Goal: Task Accomplishment & Management: Use online tool/utility

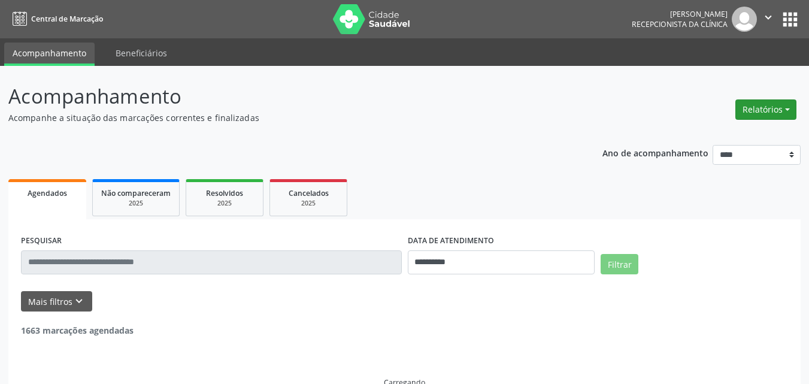
click at [769, 111] on button "Relatórios" at bounding box center [765, 109] width 61 height 20
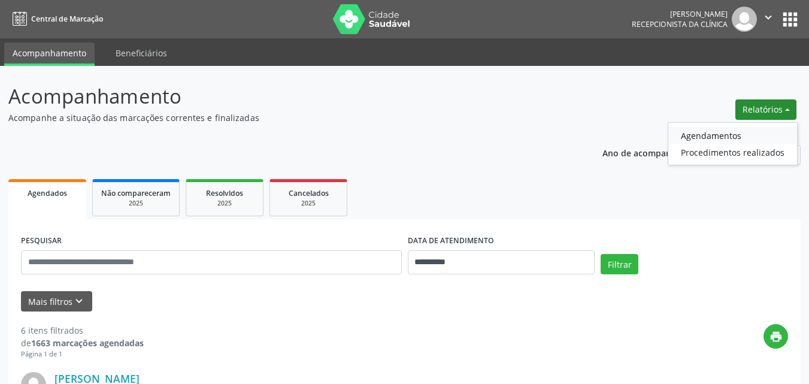
click at [727, 135] on link "Agendamentos" at bounding box center [732, 135] width 129 height 17
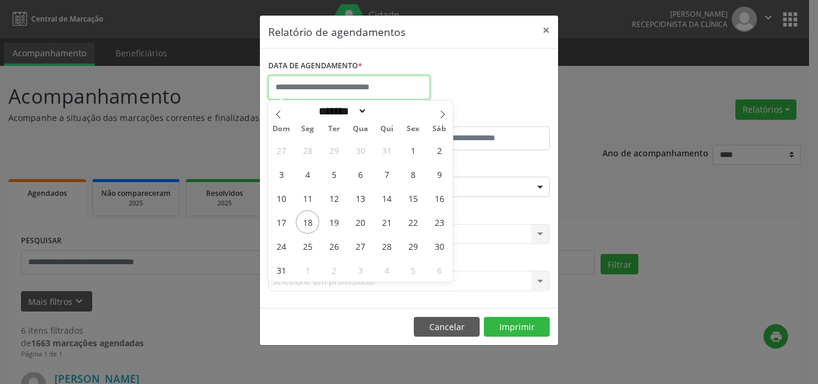
click at [357, 84] on input "text" at bounding box center [349, 87] width 162 height 24
click at [312, 216] on span "18" at bounding box center [307, 221] width 23 height 23
type input "**********"
click at [310, 222] on span "18" at bounding box center [307, 221] width 23 height 23
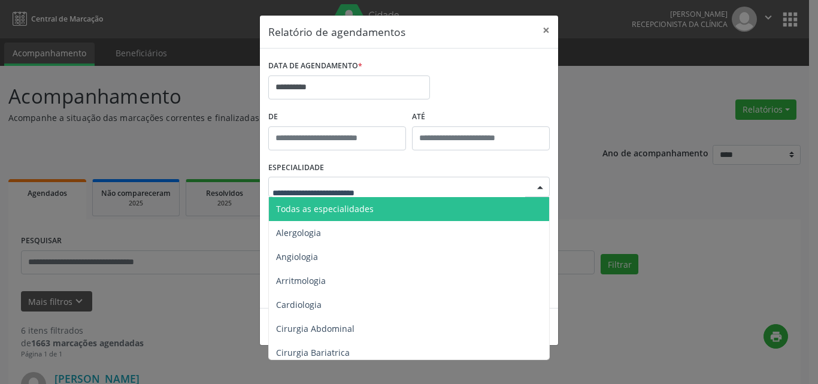
click at [313, 208] on span "Todas as especialidades" at bounding box center [325, 208] width 98 height 11
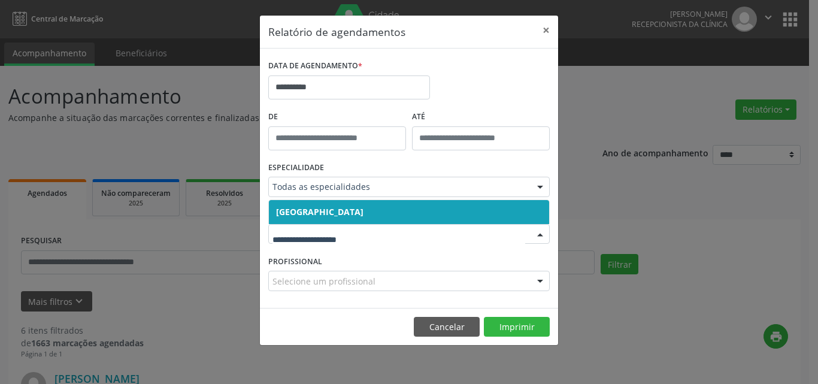
click at [313, 207] on span "[GEOGRAPHIC_DATA]" at bounding box center [319, 211] width 87 height 11
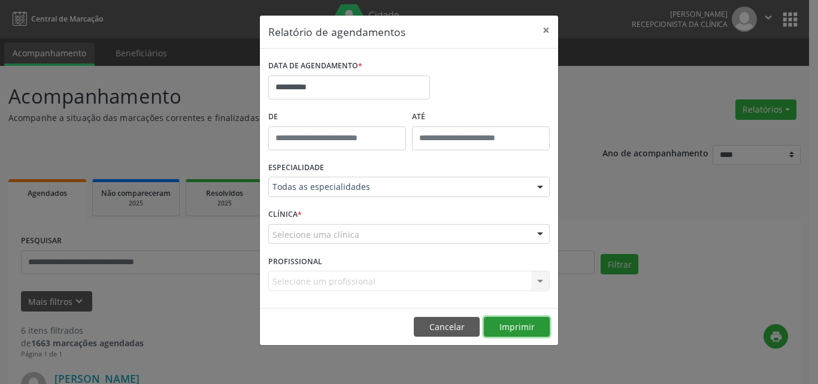
drag, startPoint x: 521, startPoint y: 323, endPoint x: 514, endPoint y: 299, distance: 25.0
click at [521, 322] on button "Imprimir" at bounding box center [517, 327] width 66 height 20
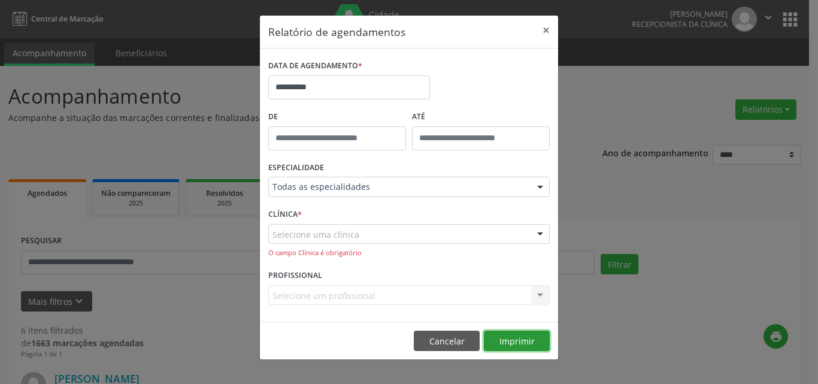
click at [512, 344] on button "Imprimir" at bounding box center [517, 340] width 66 height 20
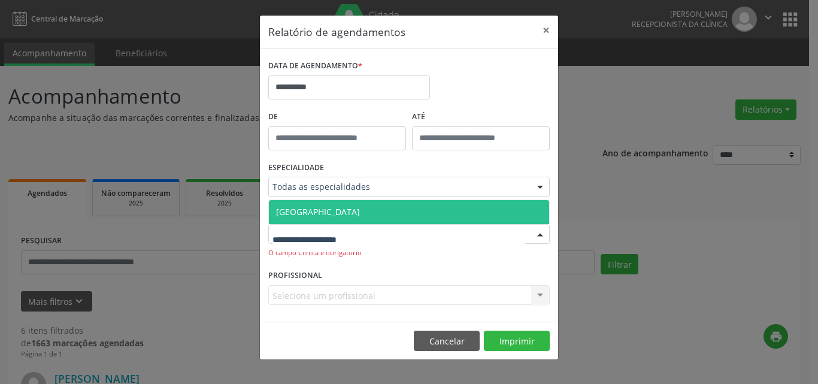
click at [321, 210] on span "[GEOGRAPHIC_DATA]" at bounding box center [318, 211] width 84 height 11
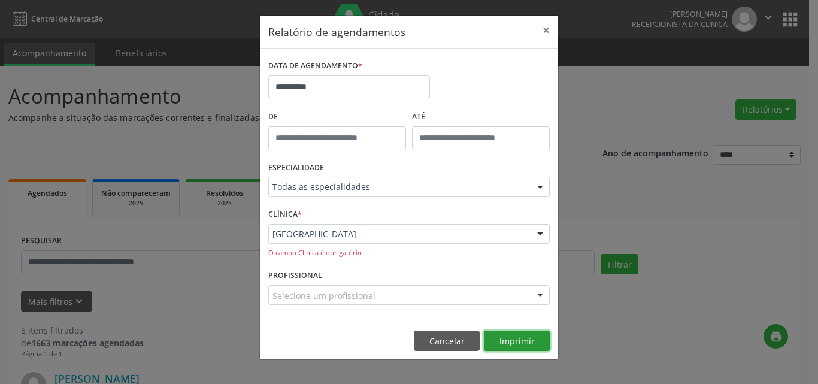
click at [527, 339] on button "Imprimir" at bounding box center [517, 340] width 66 height 20
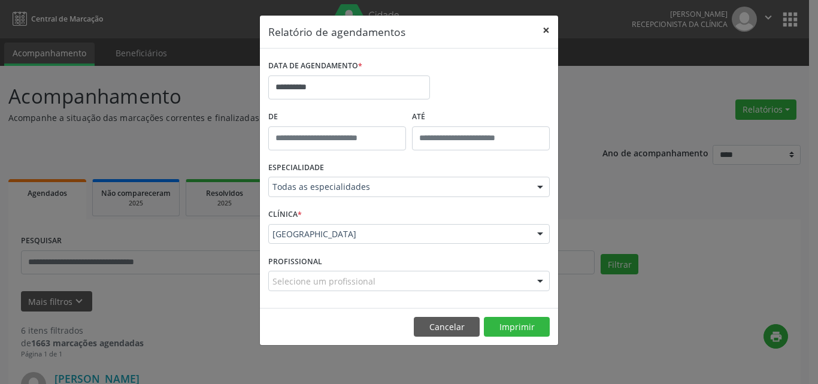
drag, startPoint x: 542, startPoint y: 29, endPoint x: 551, endPoint y: 31, distance: 8.5
click at [544, 29] on button "×" at bounding box center [546, 30] width 24 height 29
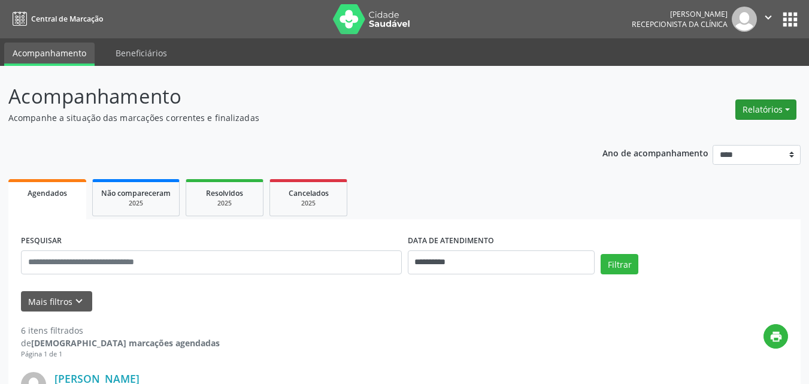
click at [745, 110] on button "Relatórios" at bounding box center [765, 109] width 61 height 20
click at [709, 131] on link "Agendamentos" at bounding box center [732, 135] width 129 height 17
select select "*"
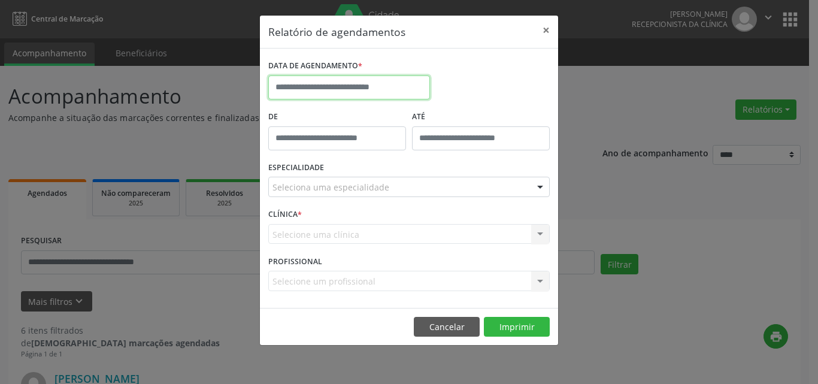
click at [363, 85] on input "text" at bounding box center [349, 87] width 162 height 24
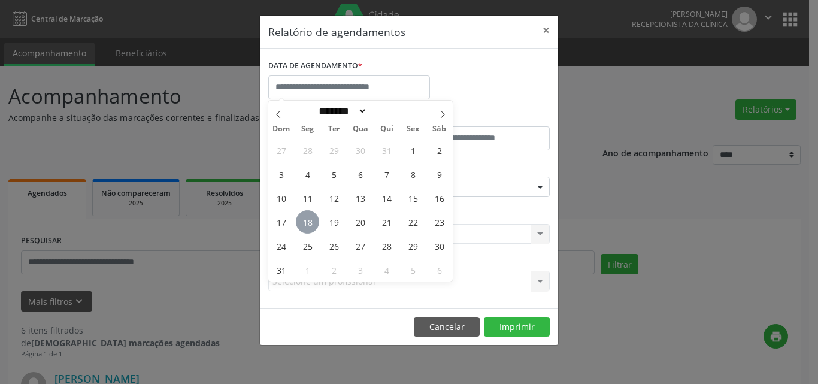
click at [307, 219] on span "18" at bounding box center [307, 221] width 23 height 23
type input "**********"
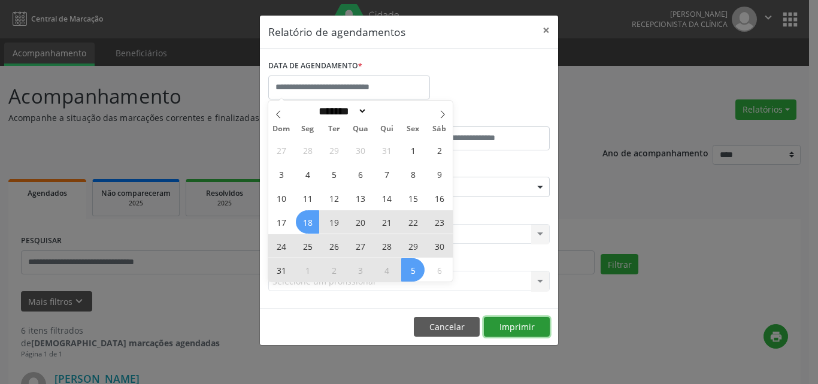
click at [523, 329] on button "Imprimir" at bounding box center [517, 327] width 66 height 20
select select "*"
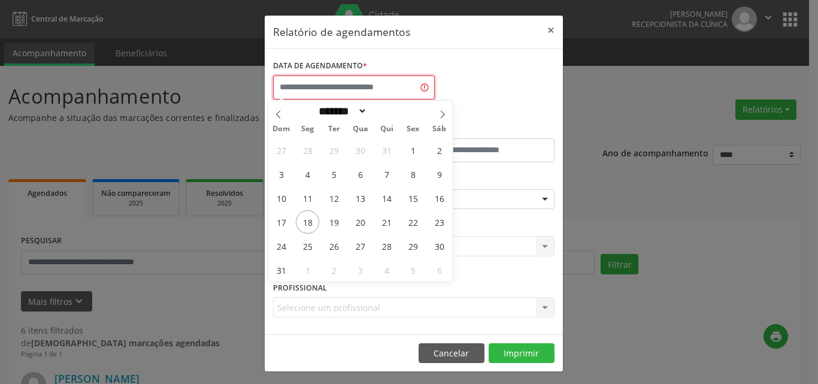
click at [322, 89] on input "text" at bounding box center [354, 87] width 162 height 24
click at [307, 216] on span "18" at bounding box center [307, 221] width 23 height 23
type input "**********"
click at [307, 216] on span "18" at bounding box center [307, 221] width 23 height 23
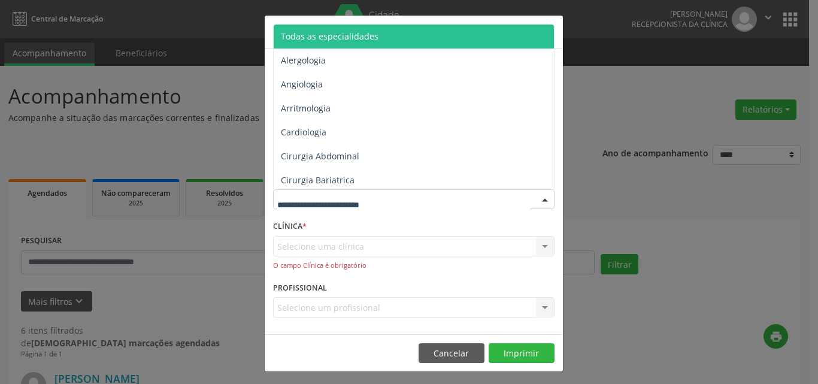
click at [350, 37] on span "Todas as especialidades" at bounding box center [330, 36] width 98 height 11
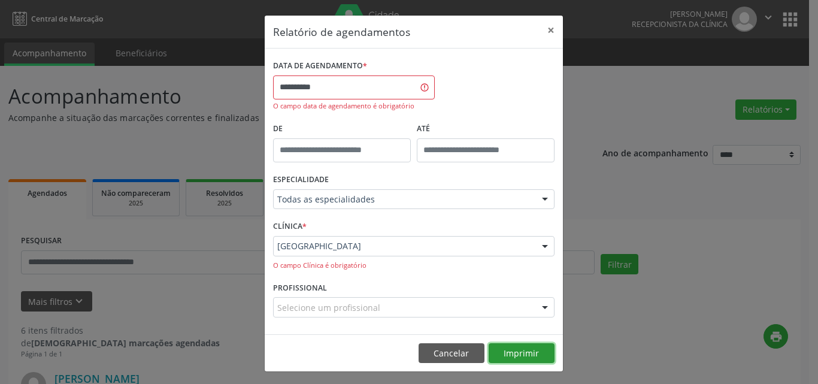
click at [517, 353] on button "Imprimir" at bounding box center [522, 353] width 66 height 20
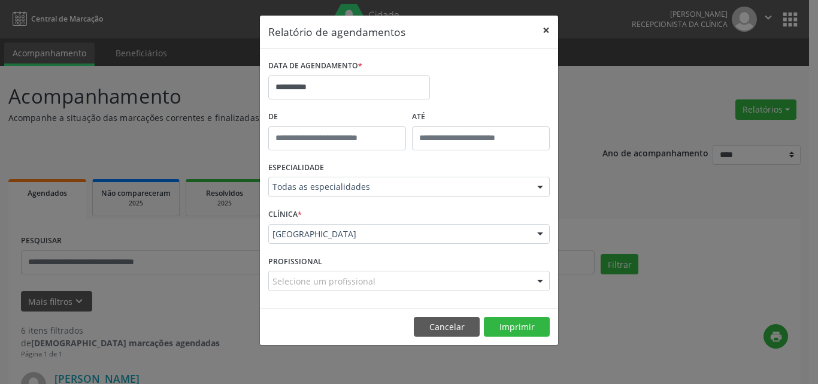
click at [544, 26] on button "×" at bounding box center [546, 30] width 24 height 29
